Goal: Browse casually: Explore the website without a specific task or goal

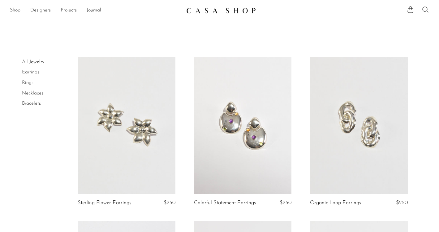
click at [32, 101] on link "Bracelets" at bounding box center [31, 103] width 19 height 5
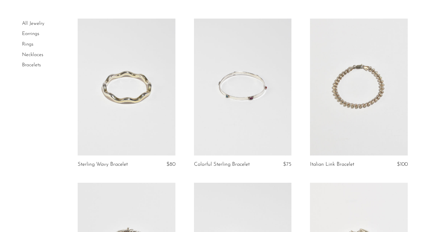
scroll to position [38, 0]
click at [236, 102] on link at bounding box center [243, 87] width 98 height 137
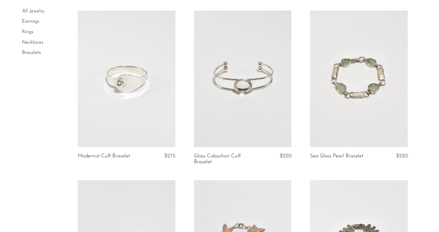
scroll to position [382, 0]
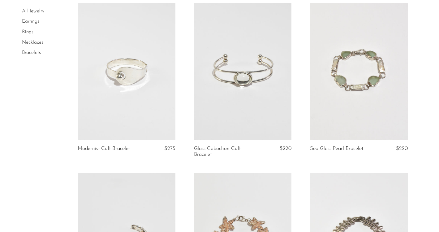
click at [246, 67] on link at bounding box center [243, 71] width 98 height 137
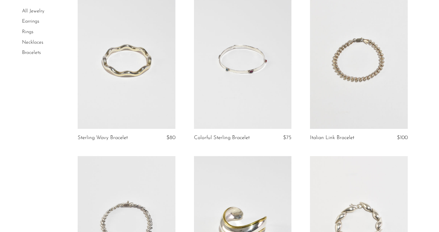
scroll to position [62, 0]
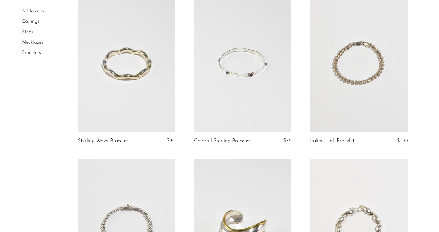
click at [215, 83] on link at bounding box center [243, 63] width 98 height 137
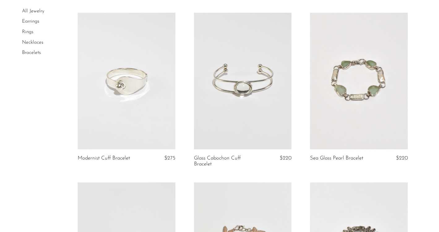
scroll to position [385, 0]
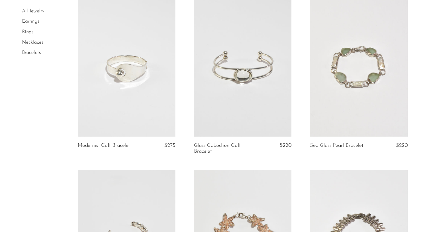
click at [35, 20] on link "Earrings" at bounding box center [30, 21] width 17 height 5
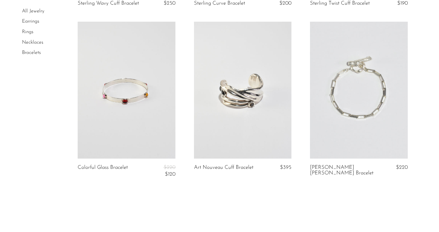
scroll to position [863, 0]
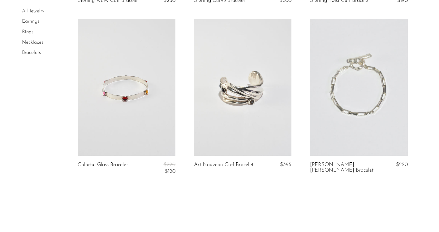
click at [127, 113] on link at bounding box center [127, 87] width 98 height 137
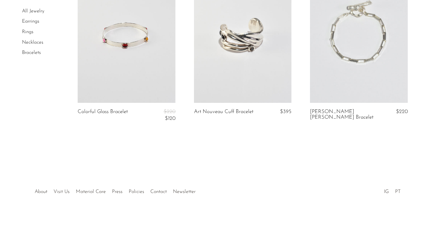
scroll to position [916, 0]
click at [28, 20] on link "Earrings" at bounding box center [30, 21] width 17 height 5
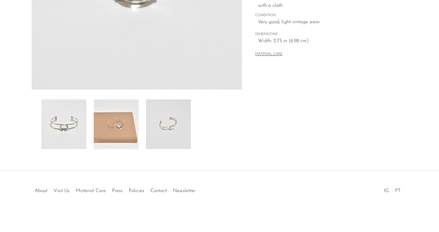
scroll to position [171, 0]
click at [62, 125] on img at bounding box center [63, 123] width 45 height 49
click at [121, 126] on img at bounding box center [116, 123] width 45 height 49
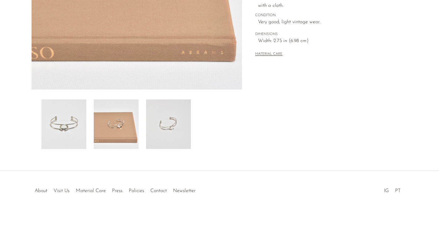
click at [176, 127] on img at bounding box center [168, 123] width 45 height 49
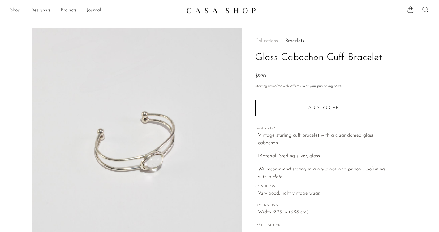
scroll to position [0, 0]
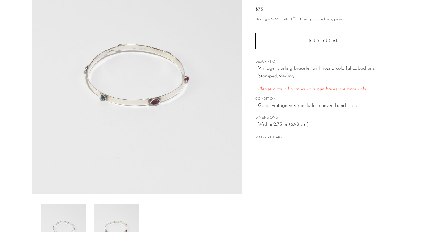
scroll to position [69, 0]
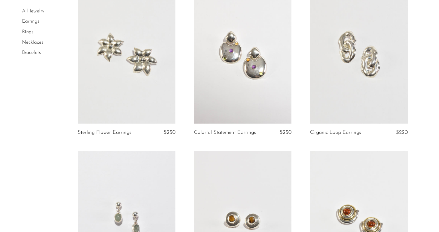
scroll to position [73, 0]
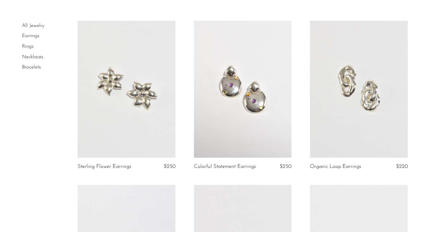
scroll to position [36, 0]
click at [33, 58] on link "Necklaces" at bounding box center [32, 56] width 21 height 5
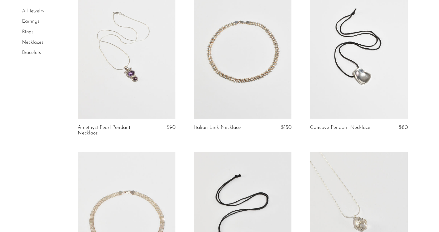
scroll to position [74, 0]
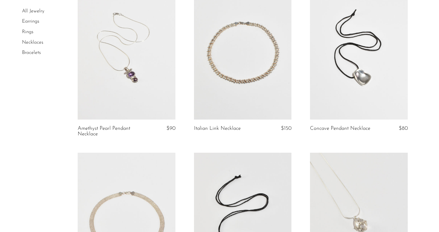
click at [144, 90] on link at bounding box center [127, 51] width 98 height 137
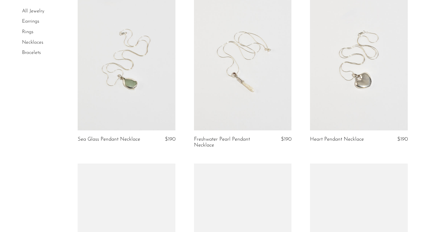
scroll to position [403, 0]
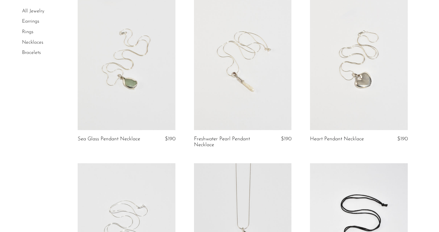
click at [117, 83] on link at bounding box center [127, 61] width 98 height 137
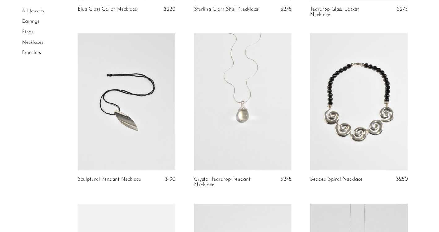
scroll to position [1209, 0]
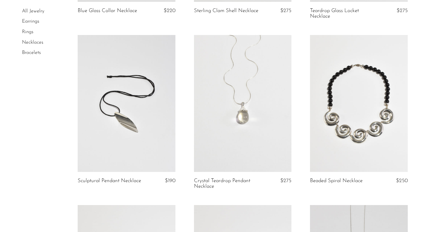
click at [37, 43] on link "Necklaces" at bounding box center [32, 42] width 21 height 5
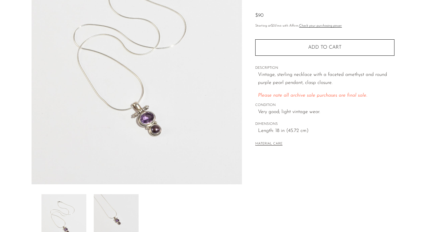
scroll to position [76, 0]
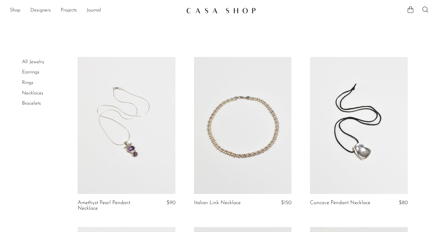
click at [39, 59] on link "All Jewelry" at bounding box center [33, 61] width 22 height 5
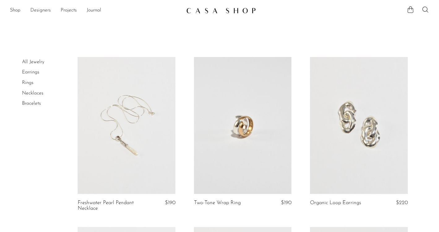
click at [49, 11] on link "Designers" at bounding box center [40, 10] width 20 height 8
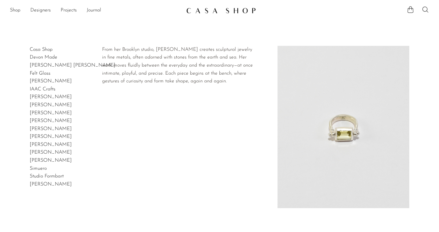
click at [40, 121] on link "Lizzie Ames" at bounding box center [51, 120] width 42 height 5
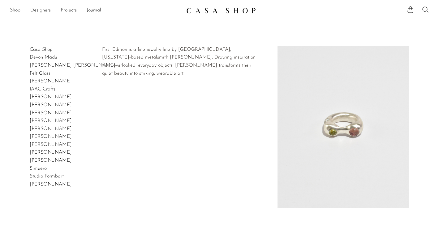
click at [44, 158] on link "Shauna Dunn" at bounding box center [51, 160] width 42 height 5
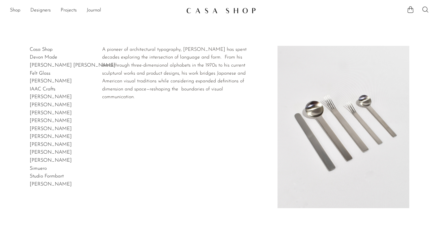
click at [36, 181] on link "Takenobu Igarashi" at bounding box center [51, 183] width 42 height 5
click at [46, 181] on link "Takenobu Igarashi" at bounding box center [51, 183] width 42 height 5
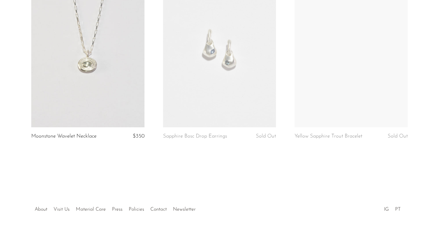
scroll to position [213, 0]
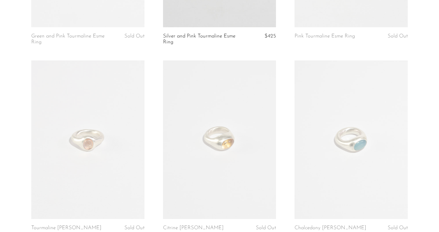
scroll to position [188, 0]
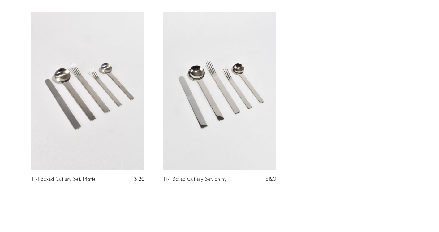
scroll to position [85, 0]
click at [91, 106] on link at bounding box center [87, 91] width 113 height 158
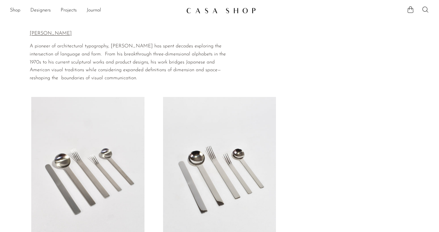
scroll to position [0, 0]
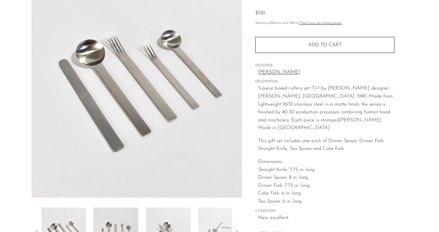
scroll to position [62, 0]
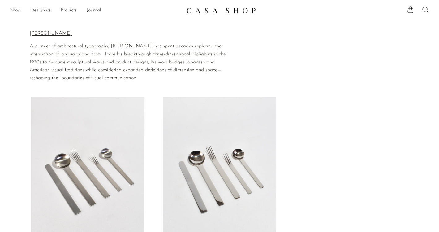
click at [12, 11] on link "Shop" at bounding box center [15, 10] width 11 height 8
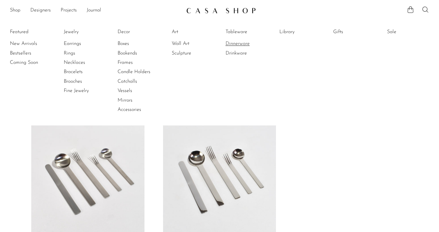
click at [235, 43] on link "Dinnerware" at bounding box center [248, 43] width 46 height 7
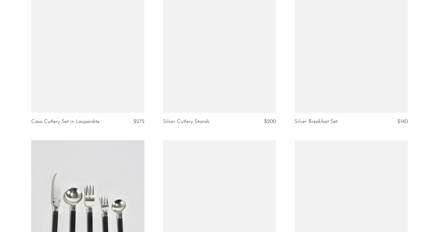
scroll to position [849, 0]
